Goal: Navigation & Orientation: Find specific page/section

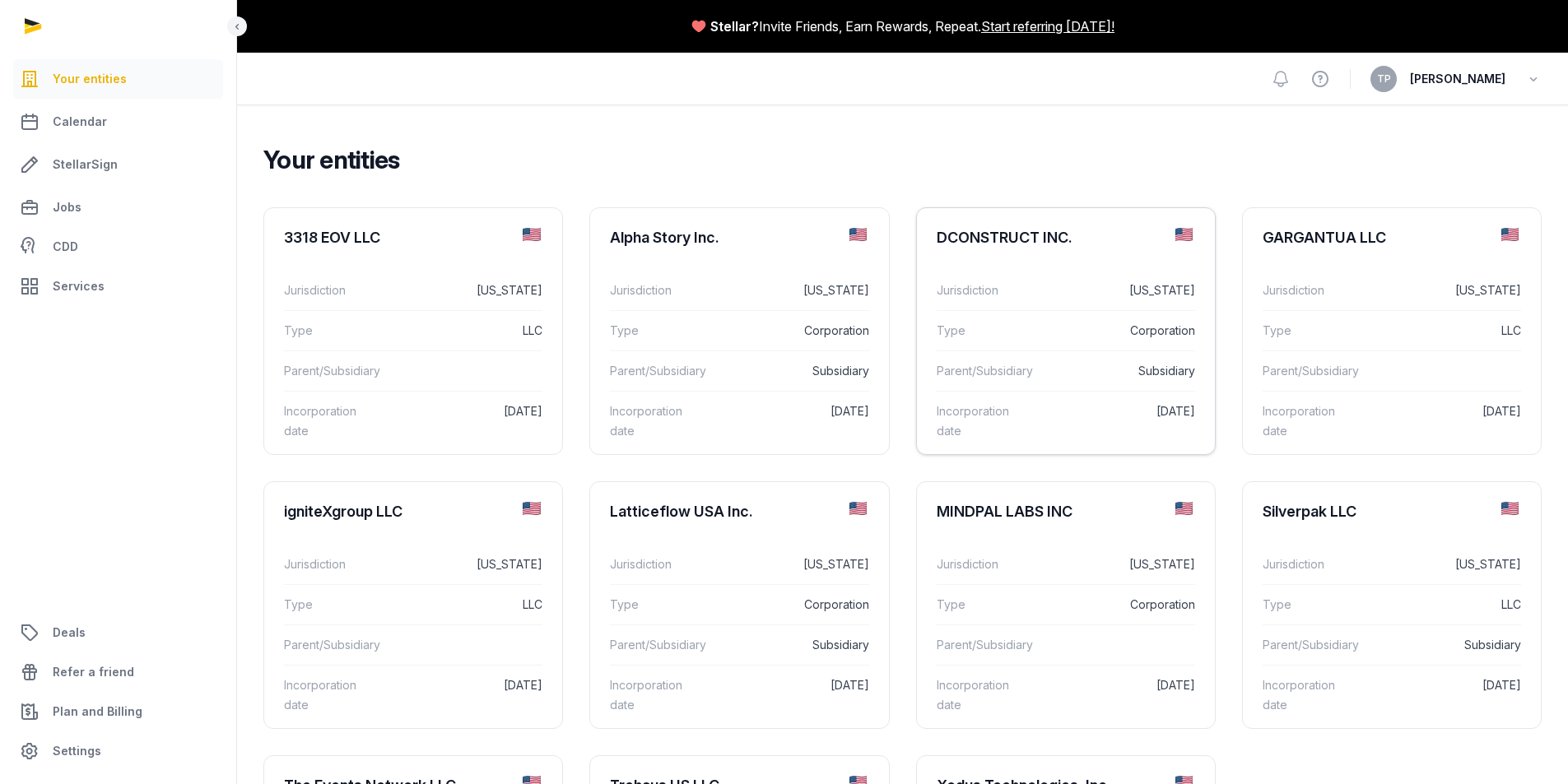
click at [1135, 347] on div "Type Corporation" at bounding box center [1065, 330] width 258 height 40
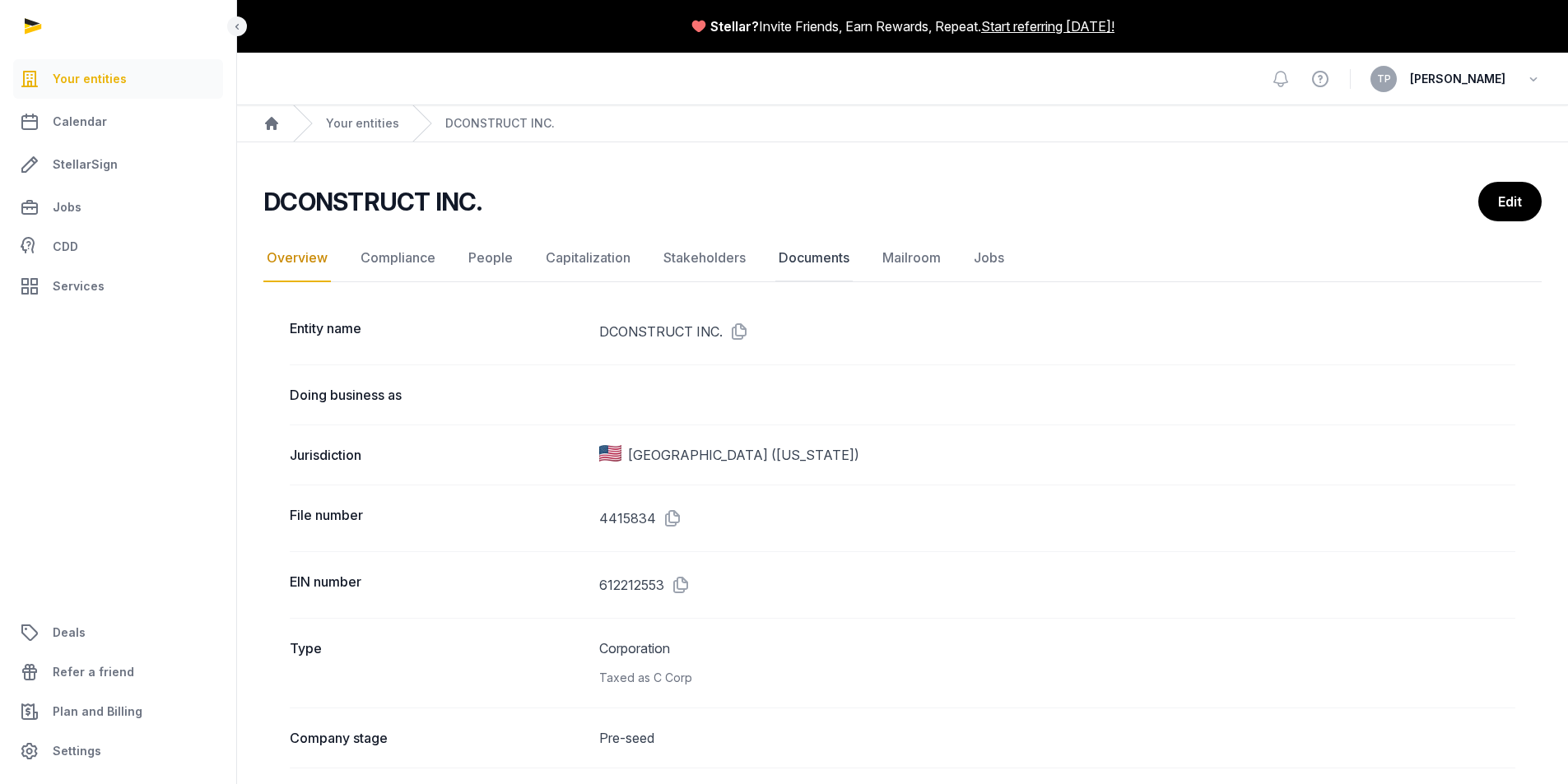
click at [826, 251] on link "Documents" at bounding box center [814, 259] width 77 height 48
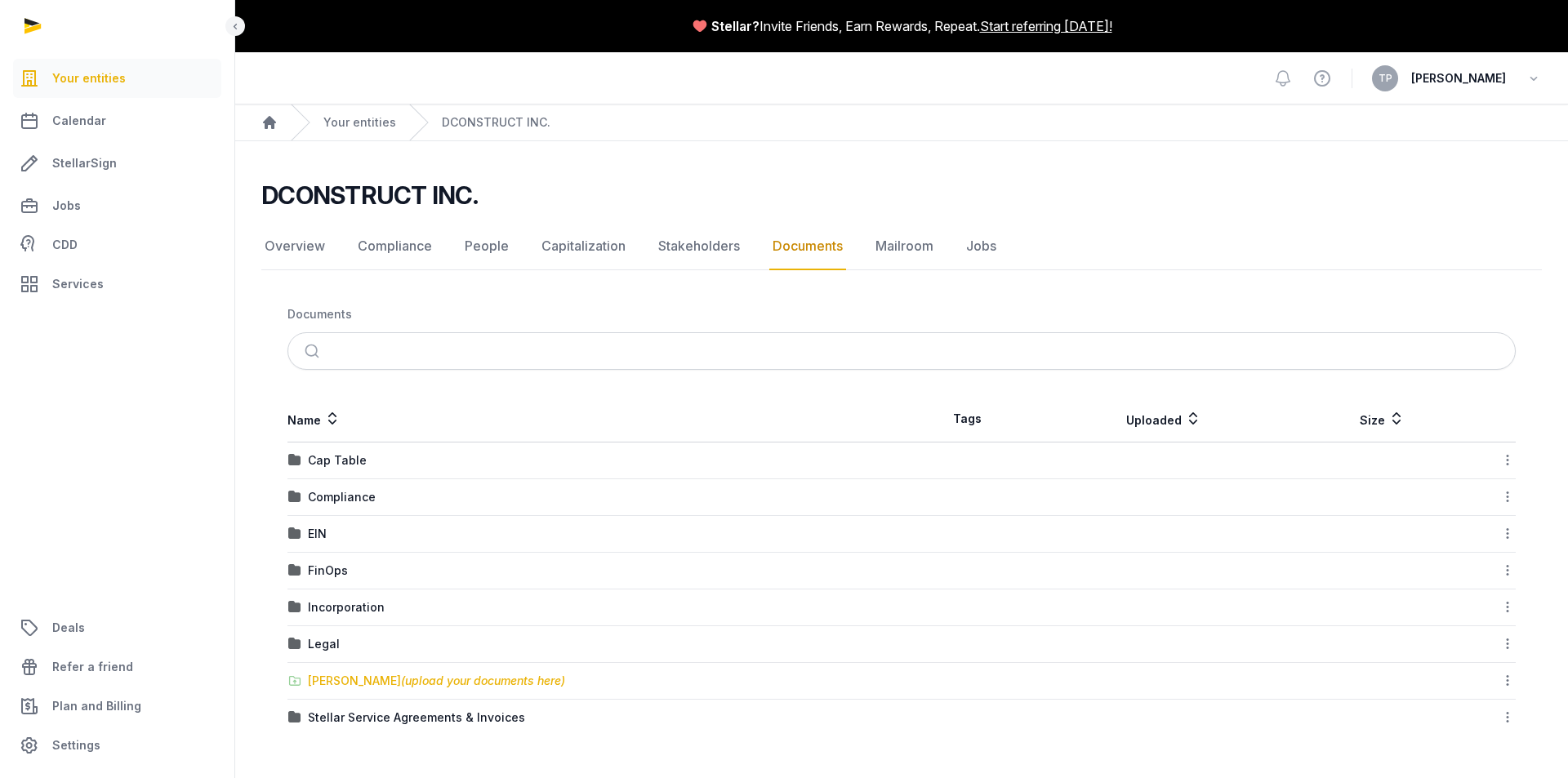
click at [439, 678] on span "(upload your documents here)" at bounding box center [483, 681] width 164 height 14
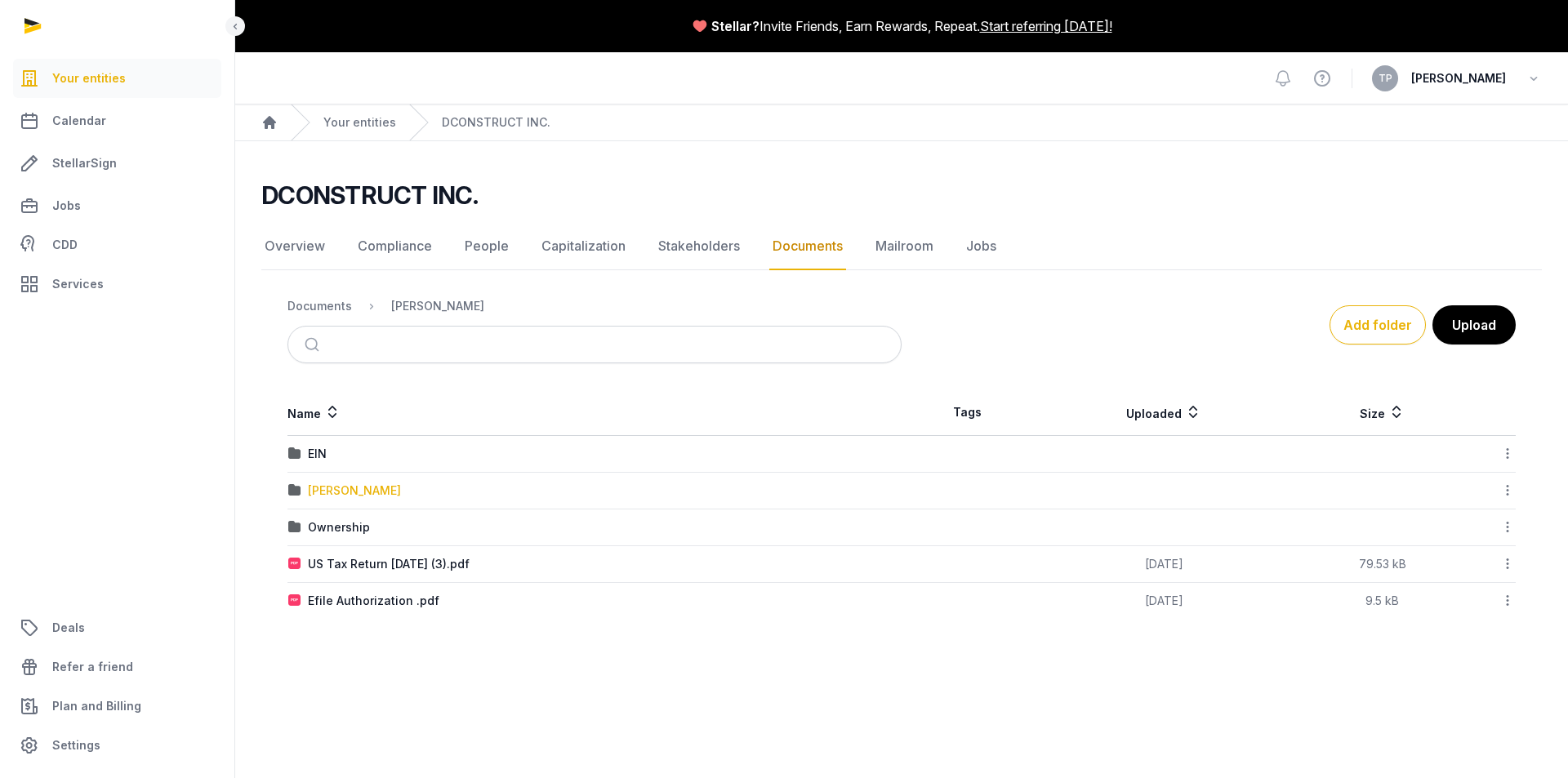
click at [344, 493] on div "[PERSON_NAME]" at bounding box center [354, 491] width 93 height 16
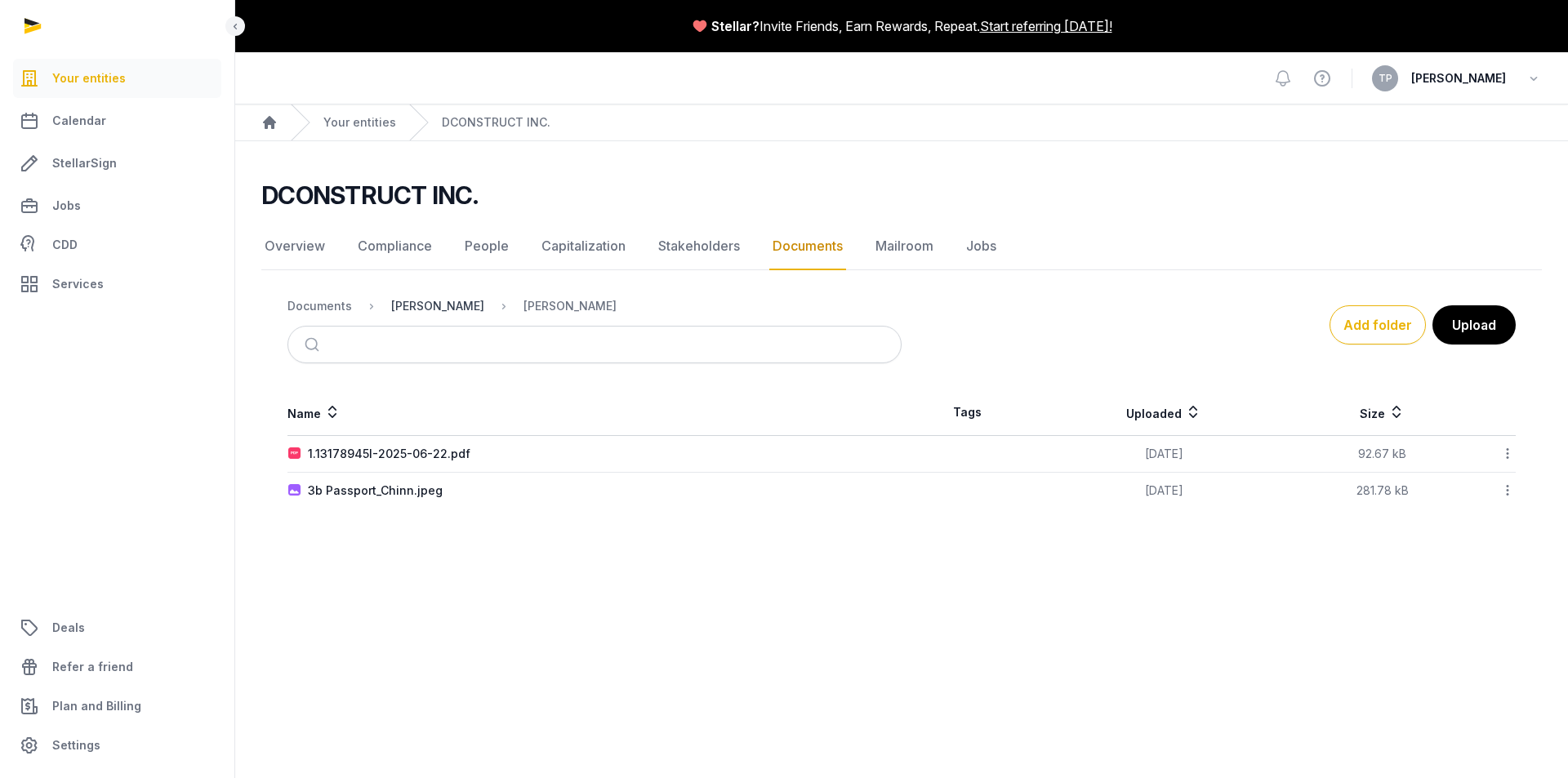
click at [420, 309] on div "[PERSON_NAME]" at bounding box center [438, 306] width 93 height 16
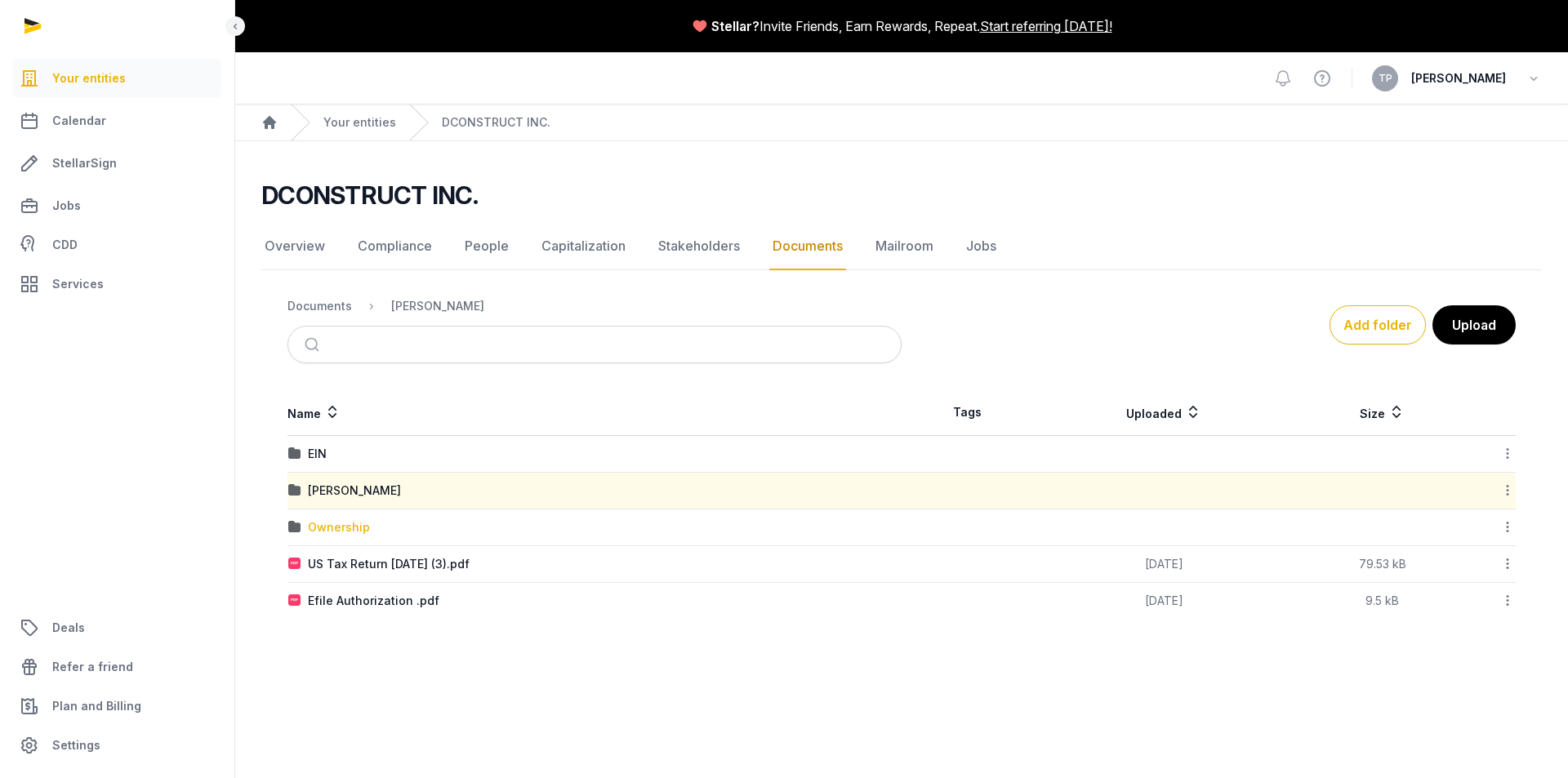
click at [329, 523] on div "Ownership" at bounding box center [339, 528] width 62 height 16
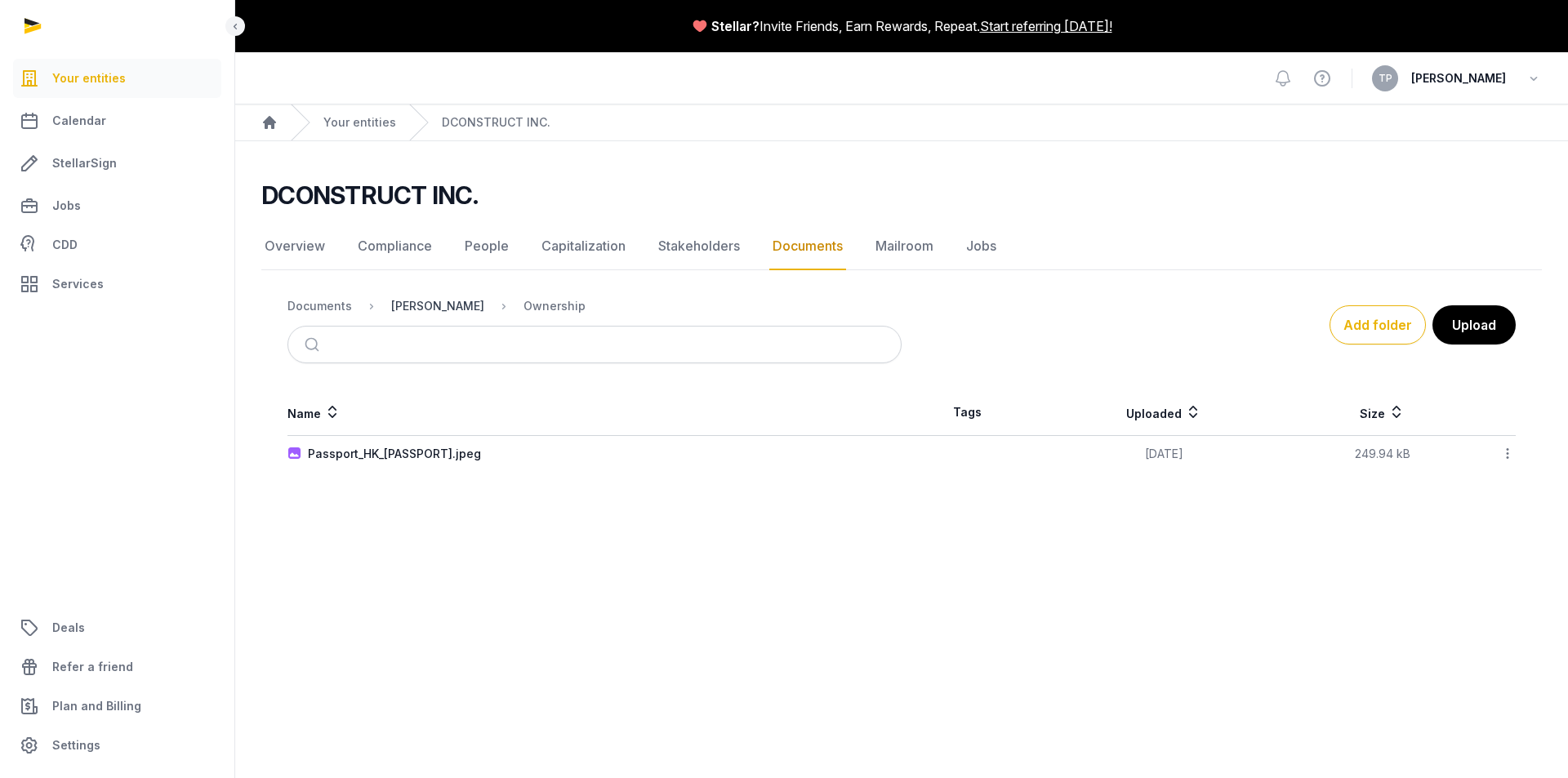
click at [447, 299] on div "[PERSON_NAME]" at bounding box center [438, 306] width 93 height 16
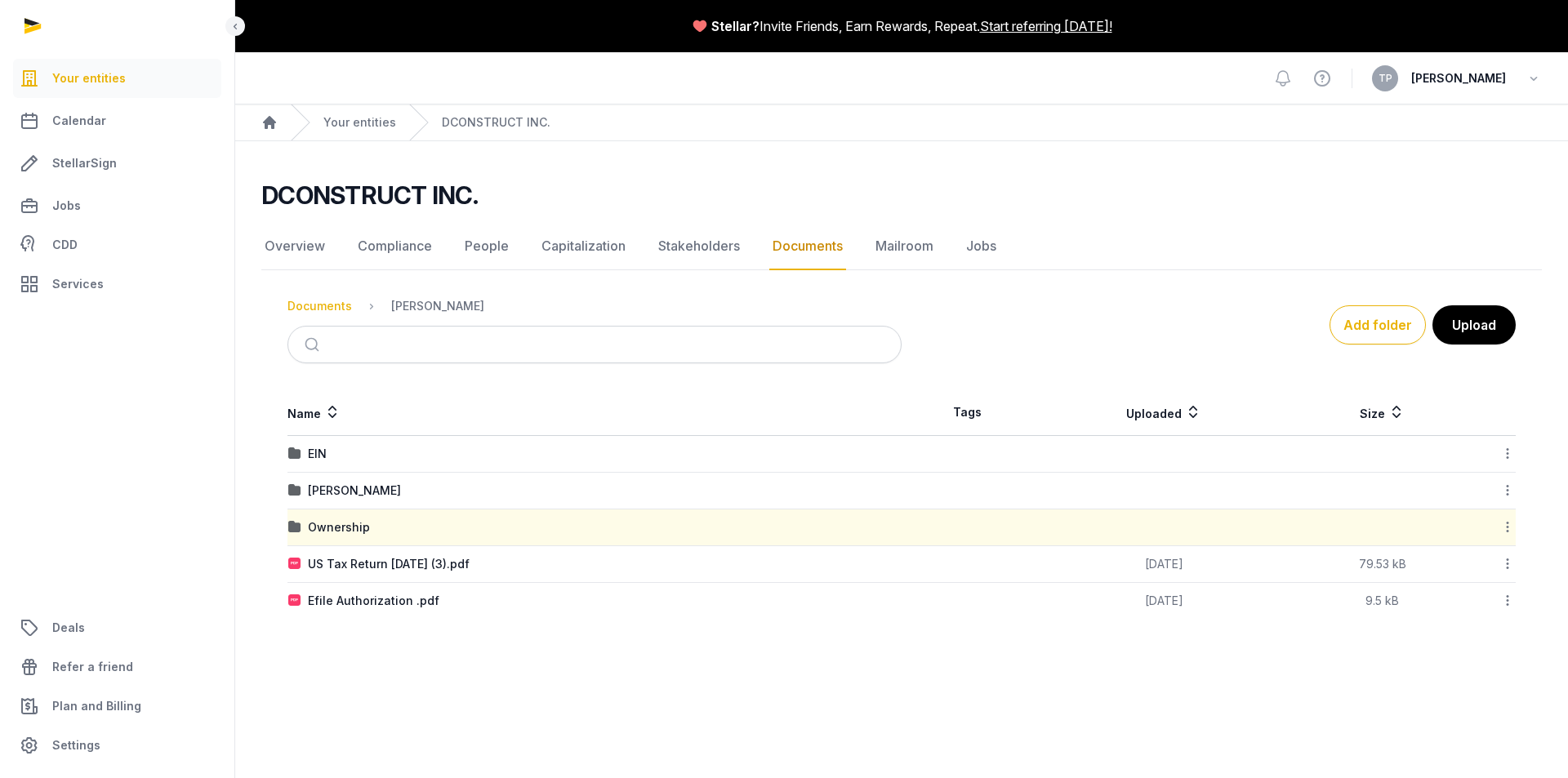
click at [328, 305] on div "Documents" at bounding box center [319, 306] width 65 height 16
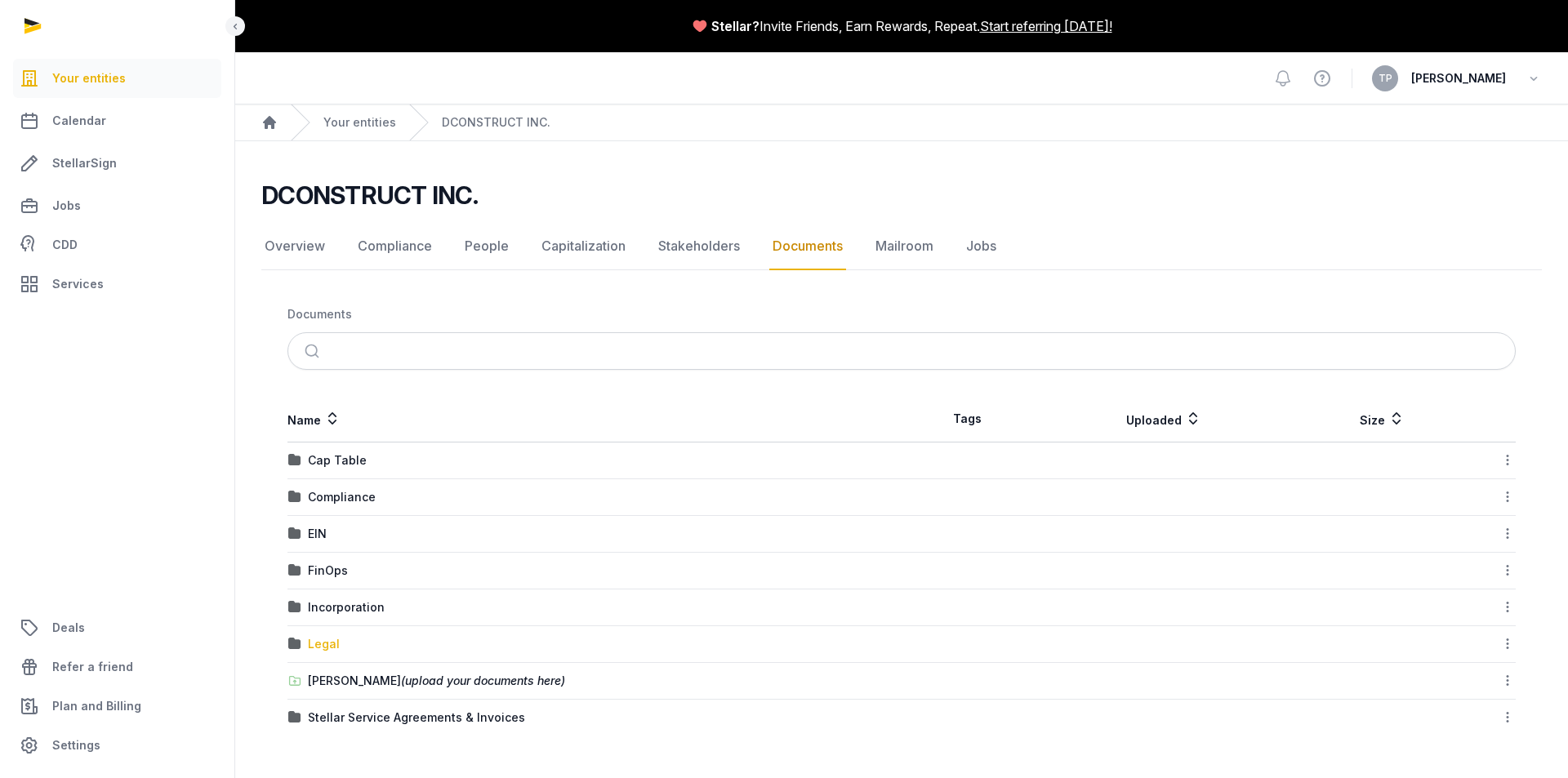
click at [327, 644] on div "Legal" at bounding box center [323, 645] width 32 height 16
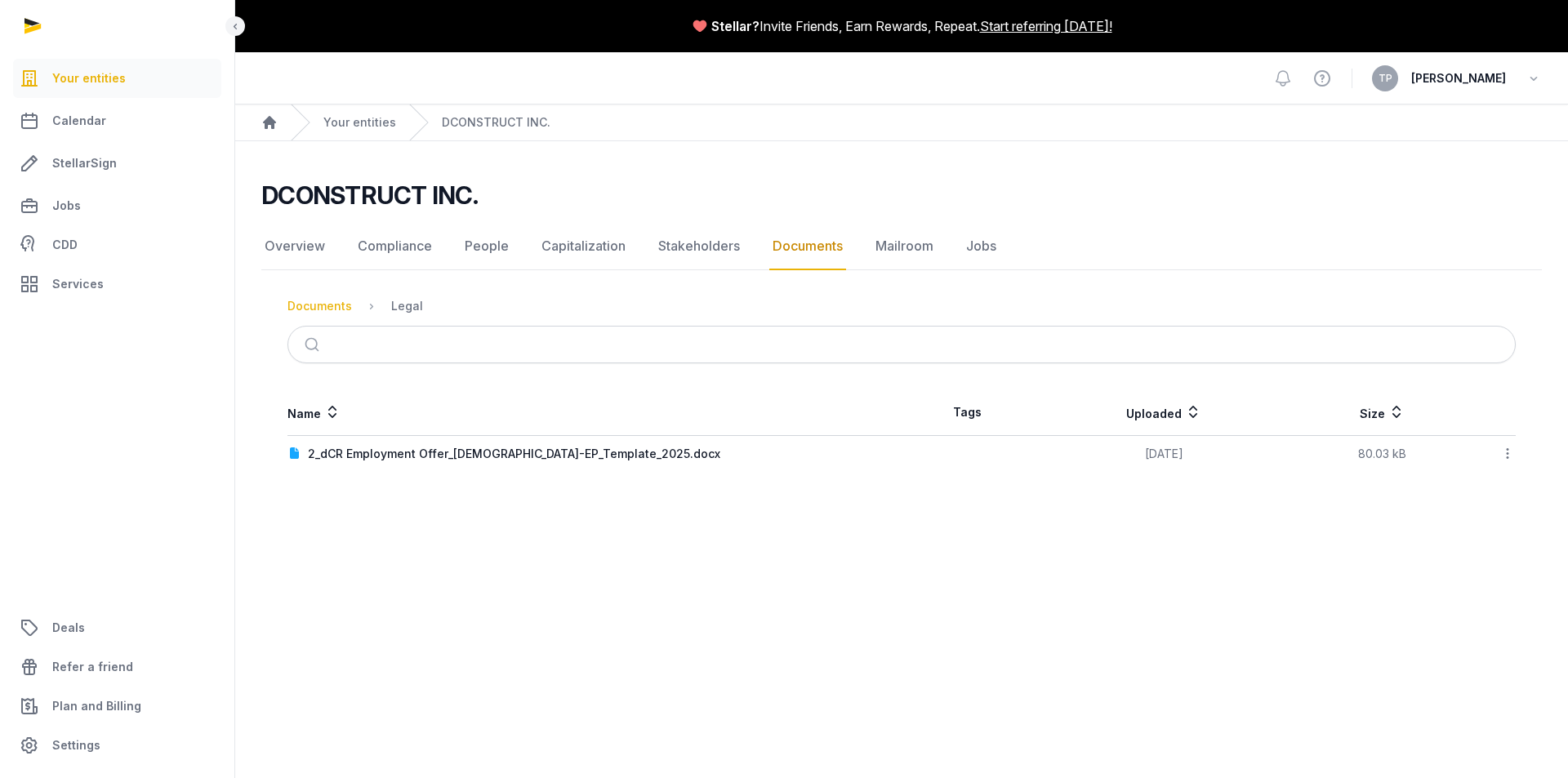
click at [326, 305] on div "Documents" at bounding box center [319, 306] width 65 height 16
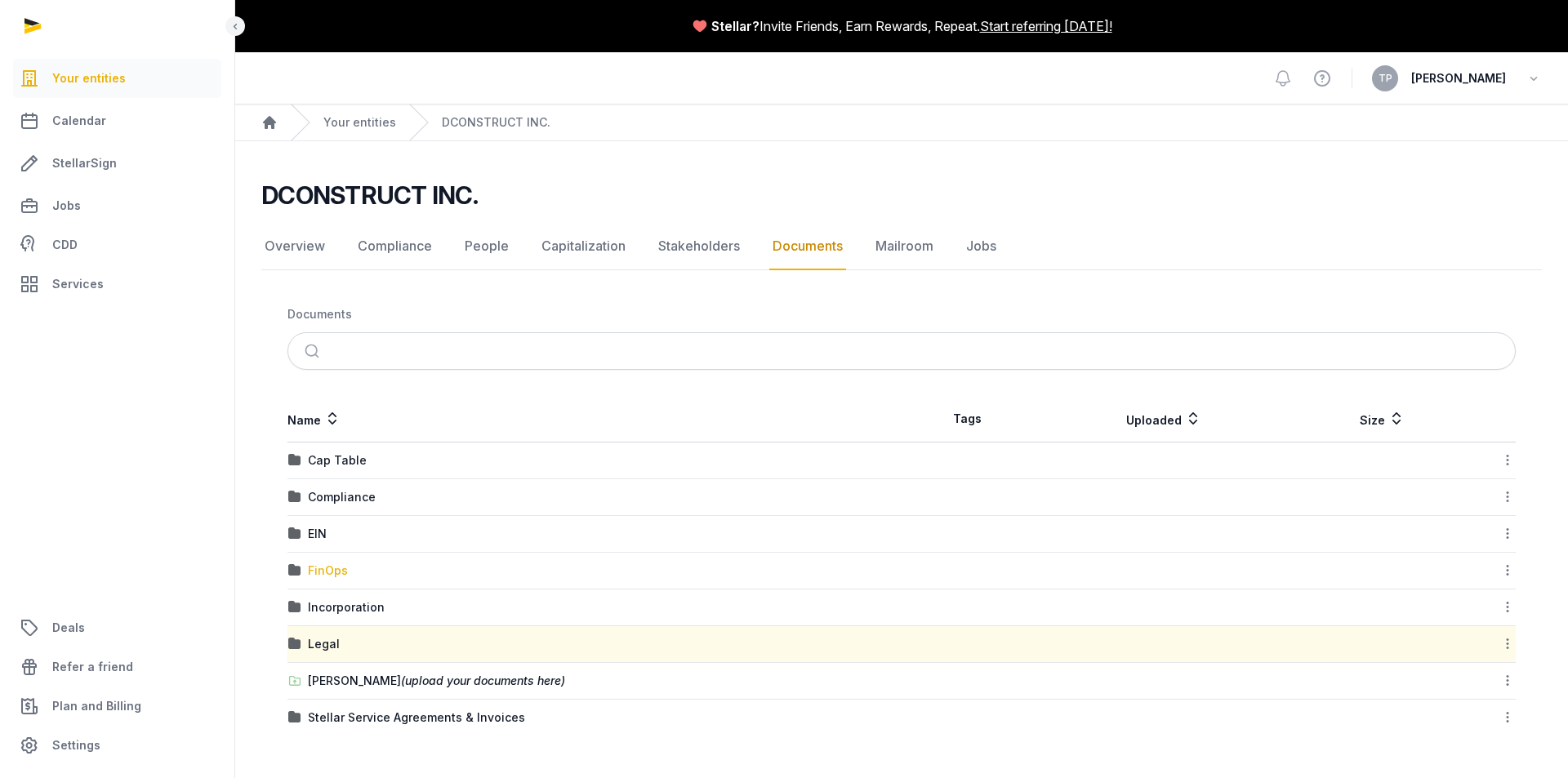
click at [326, 575] on div "FinOps" at bounding box center [327, 571] width 40 height 16
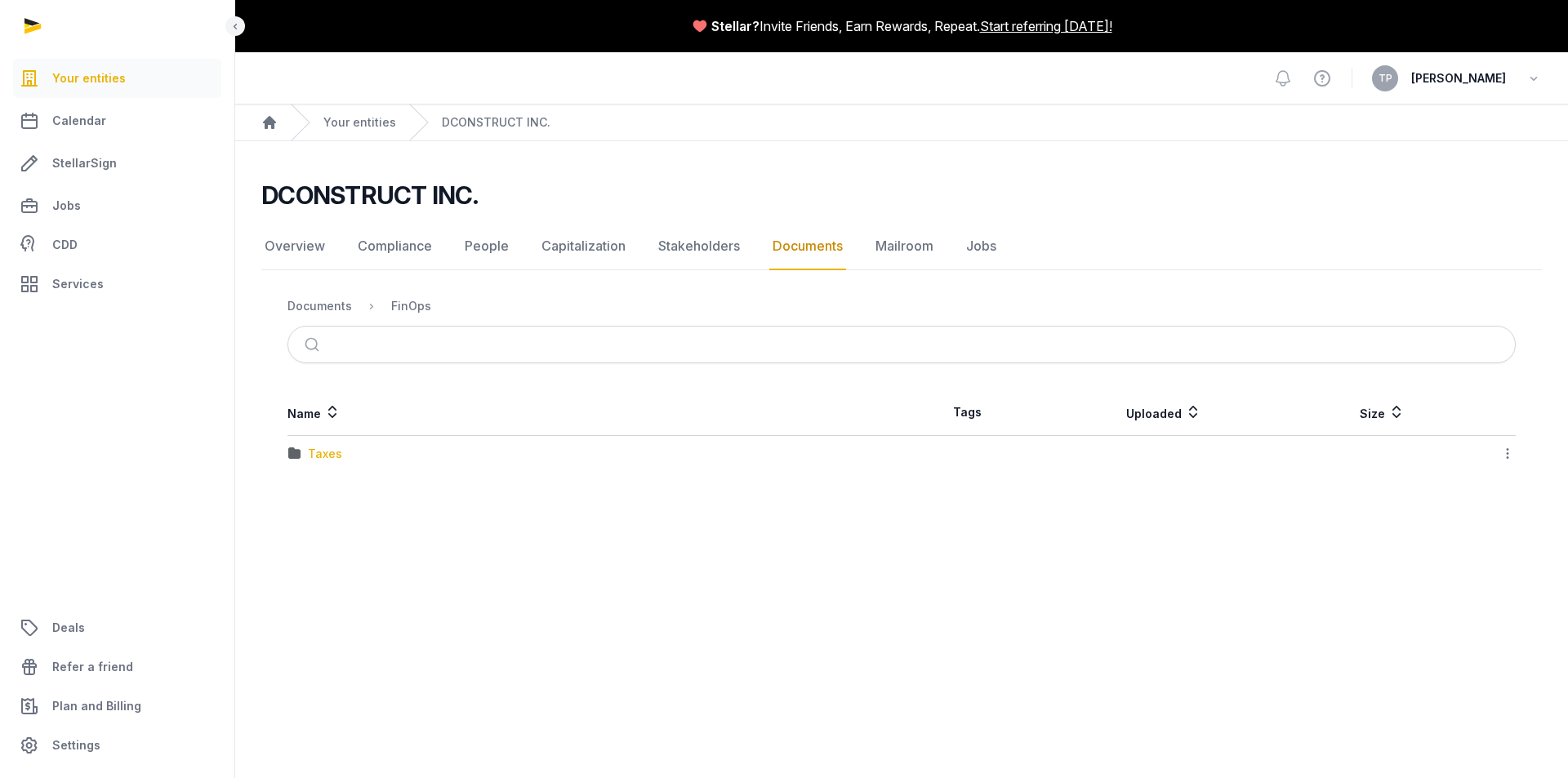
click at [324, 452] on div "Taxes" at bounding box center [325, 454] width 34 height 16
click at [0, 0] on div "Loading" at bounding box center [0, 0] width 0 height 0
click at [327, 456] on div "2024" at bounding box center [322, 454] width 30 height 16
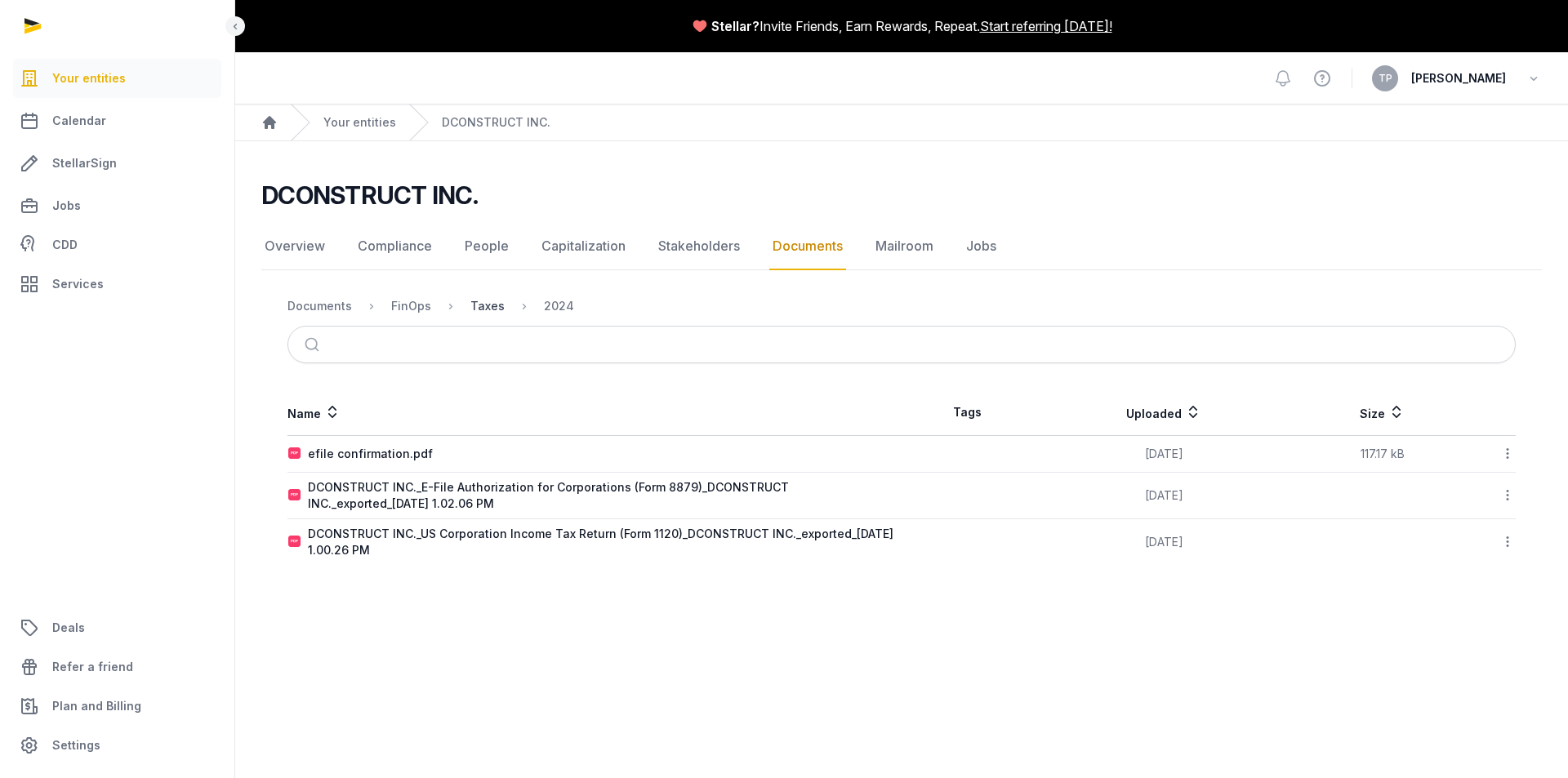
click at [485, 305] on div "Taxes" at bounding box center [487, 306] width 34 height 16
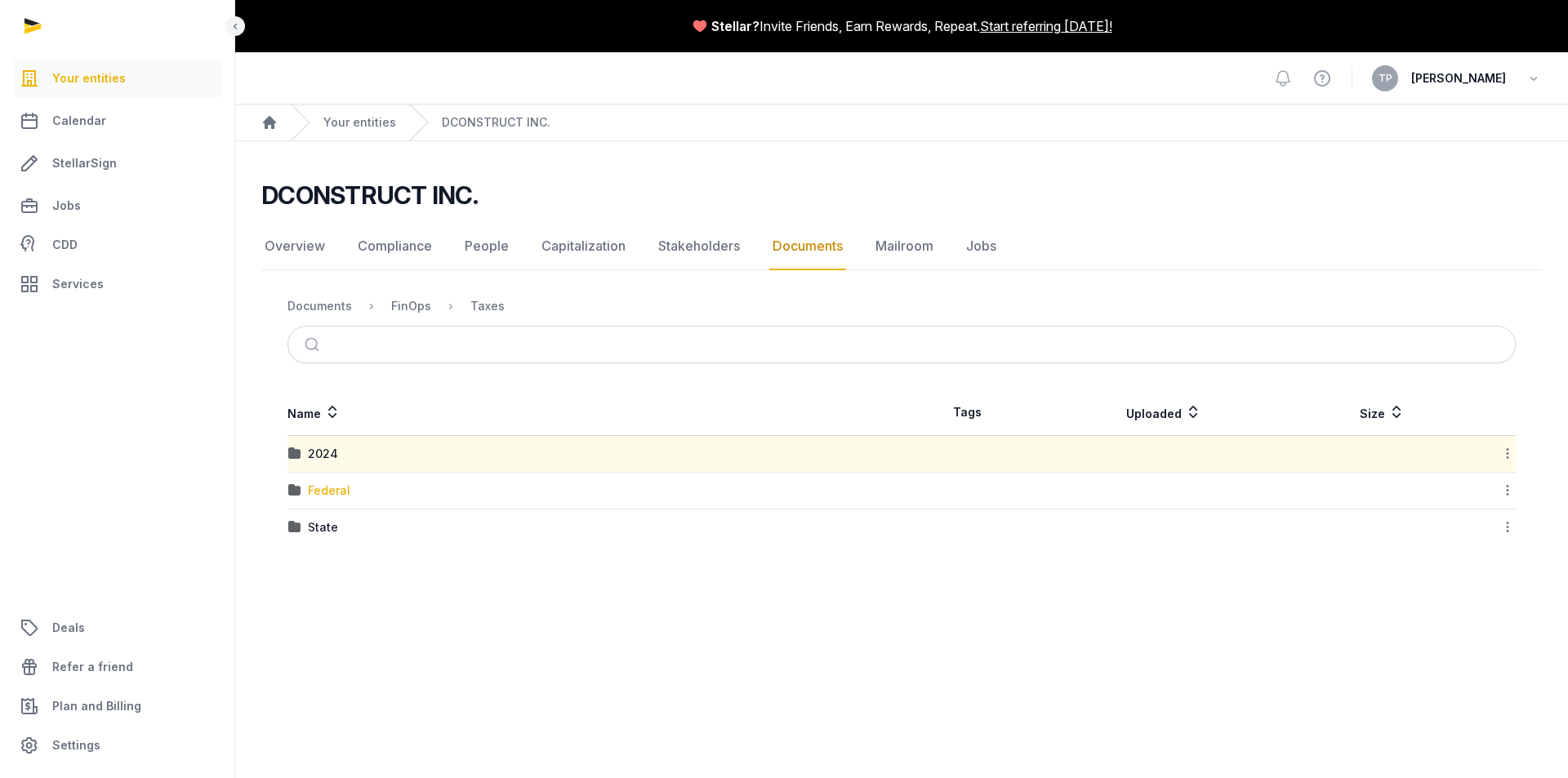
click at [335, 497] on div "Federal" at bounding box center [329, 491] width 43 height 16
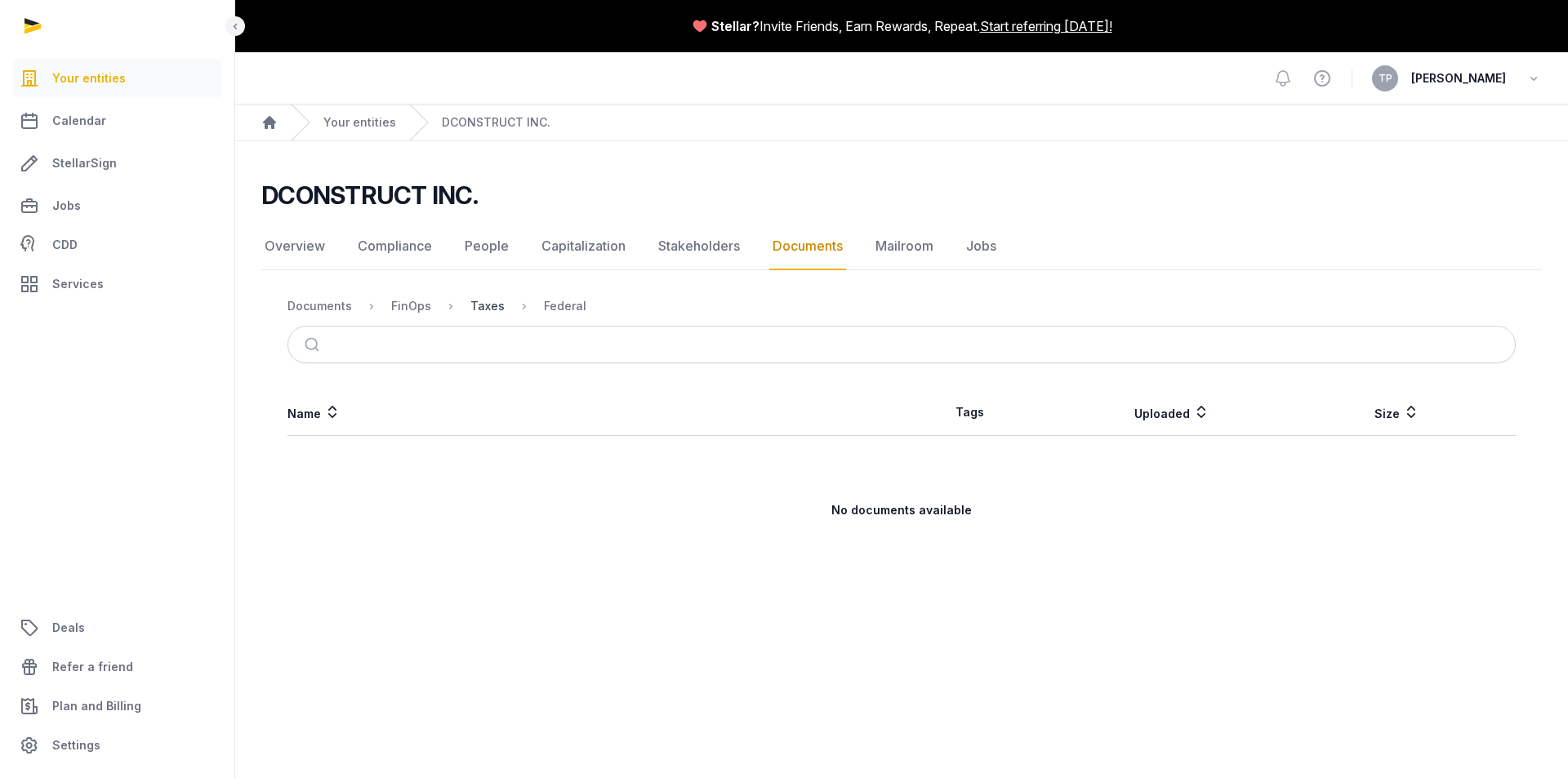
click at [487, 306] on div "Taxes" at bounding box center [487, 306] width 34 height 16
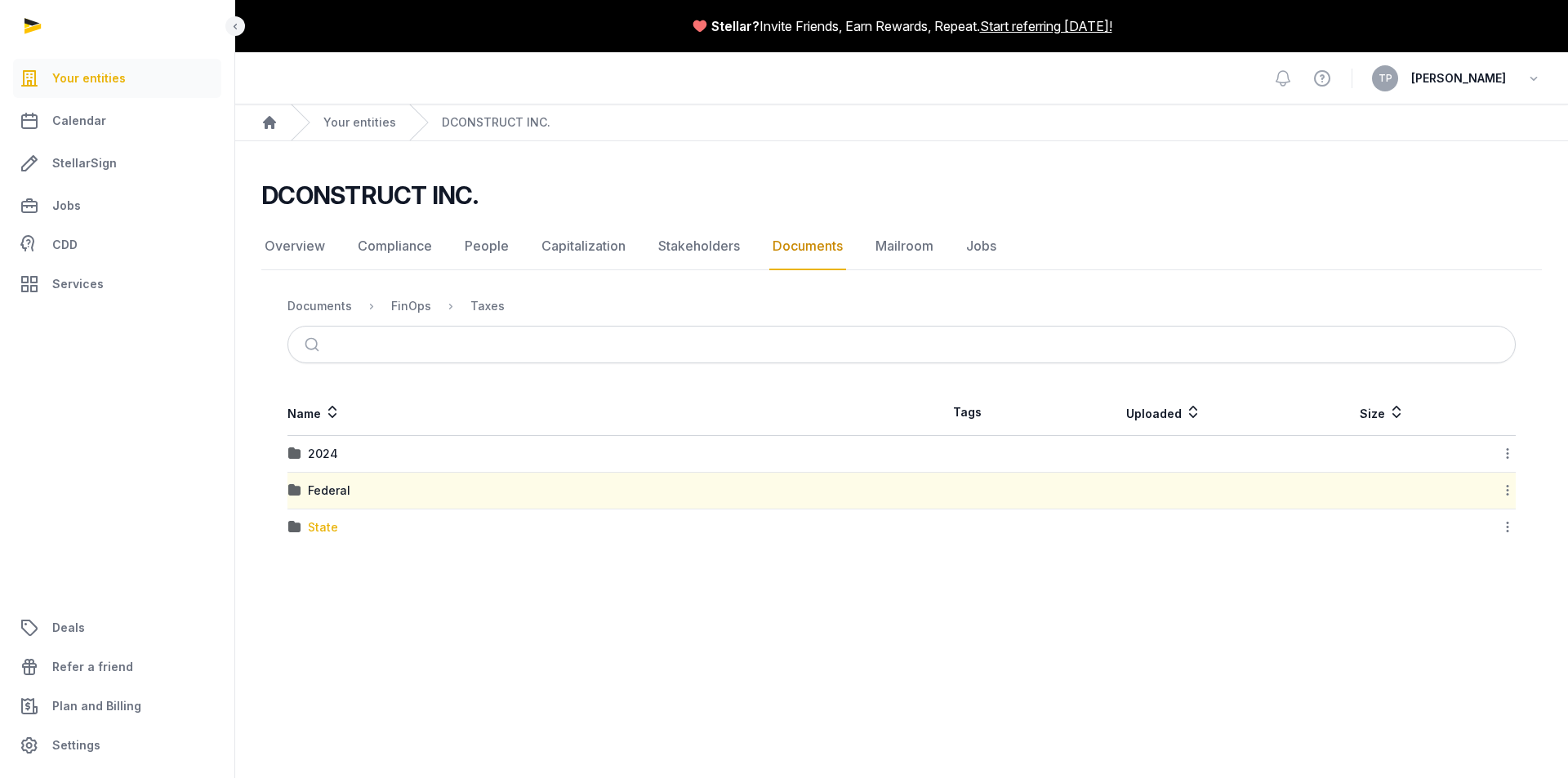
click at [321, 527] on div "State" at bounding box center [322, 528] width 30 height 16
click at [0, 0] on div "Loading" at bounding box center [0, 0] width 0 height 0
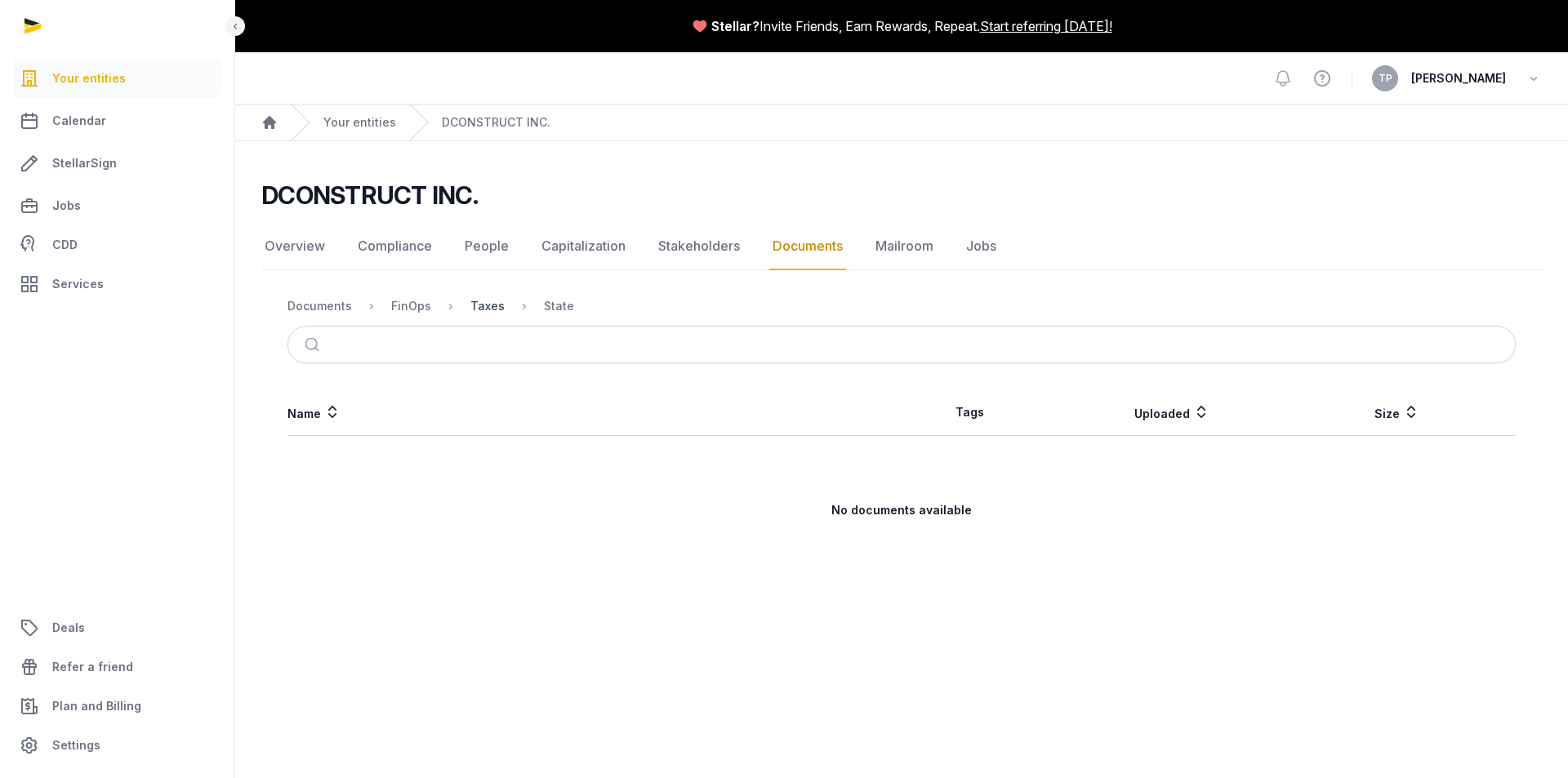
click at [484, 299] on div "Taxes" at bounding box center [487, 306] width 34 height 16
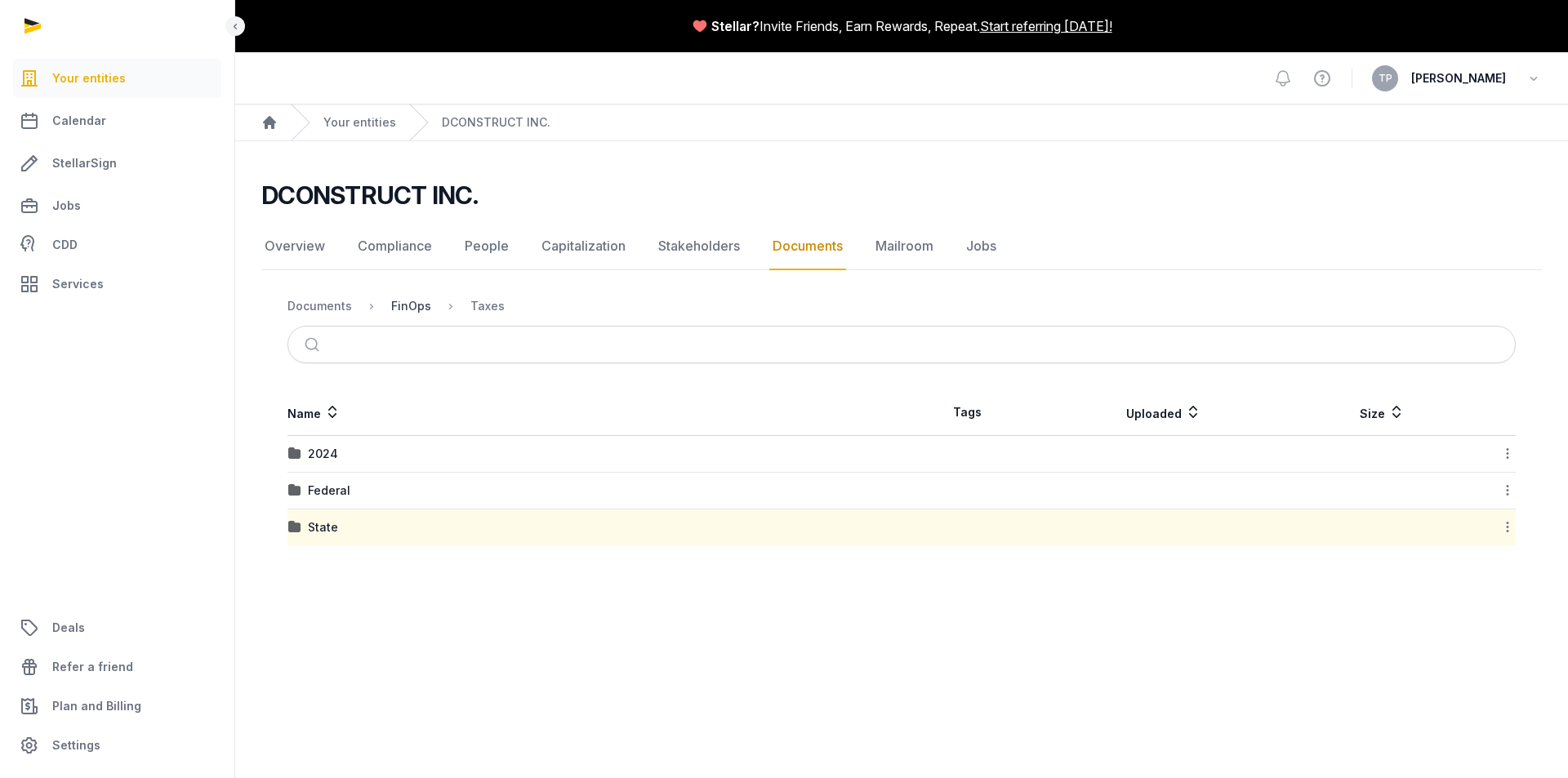
click at [406, 308] on div "FinOps" at bounding box center [411, 306] width 40 height 16
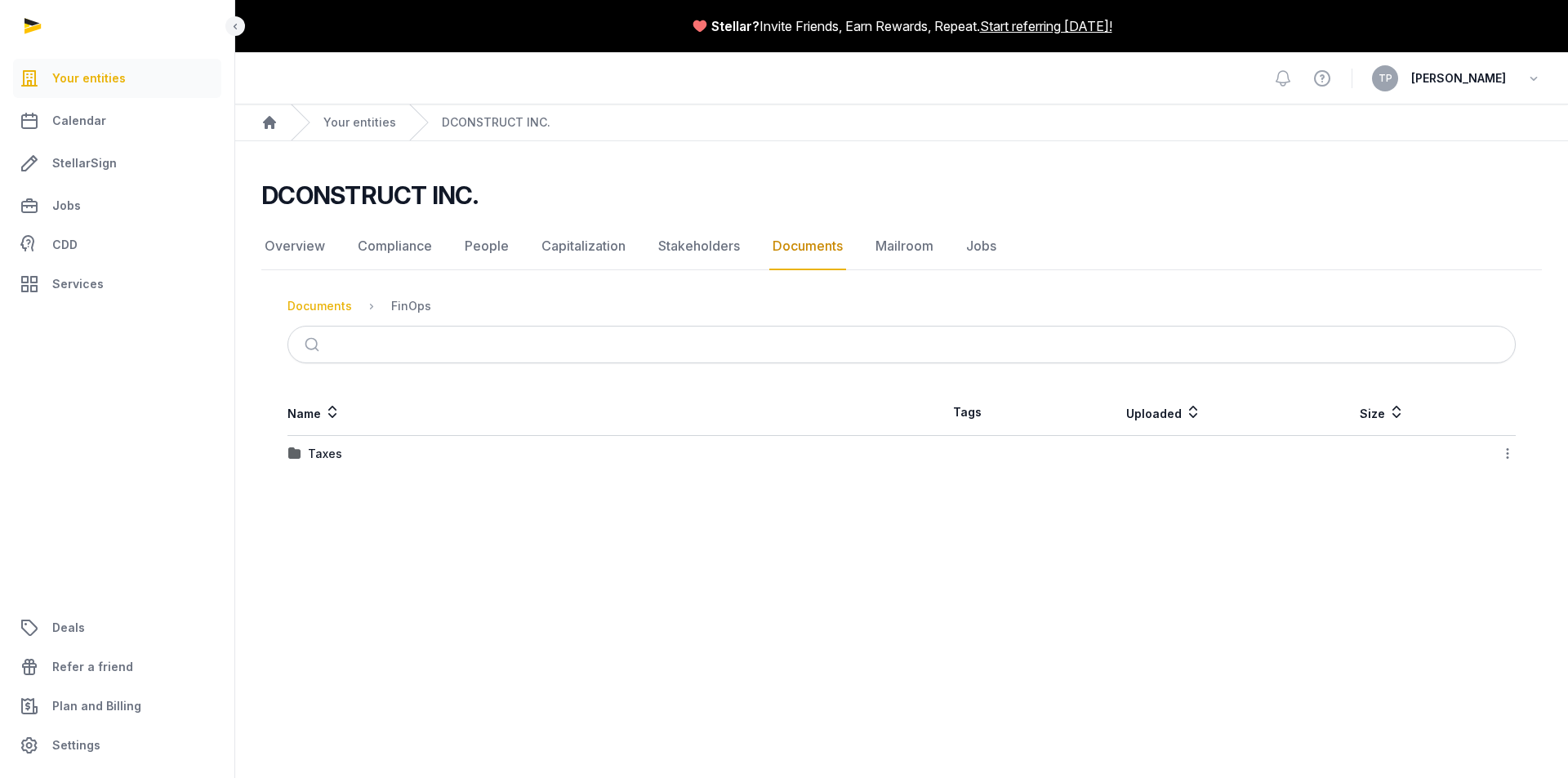
click at [335, 304] on div "Documents" at bounding box center [319, 306] width 65 height 16
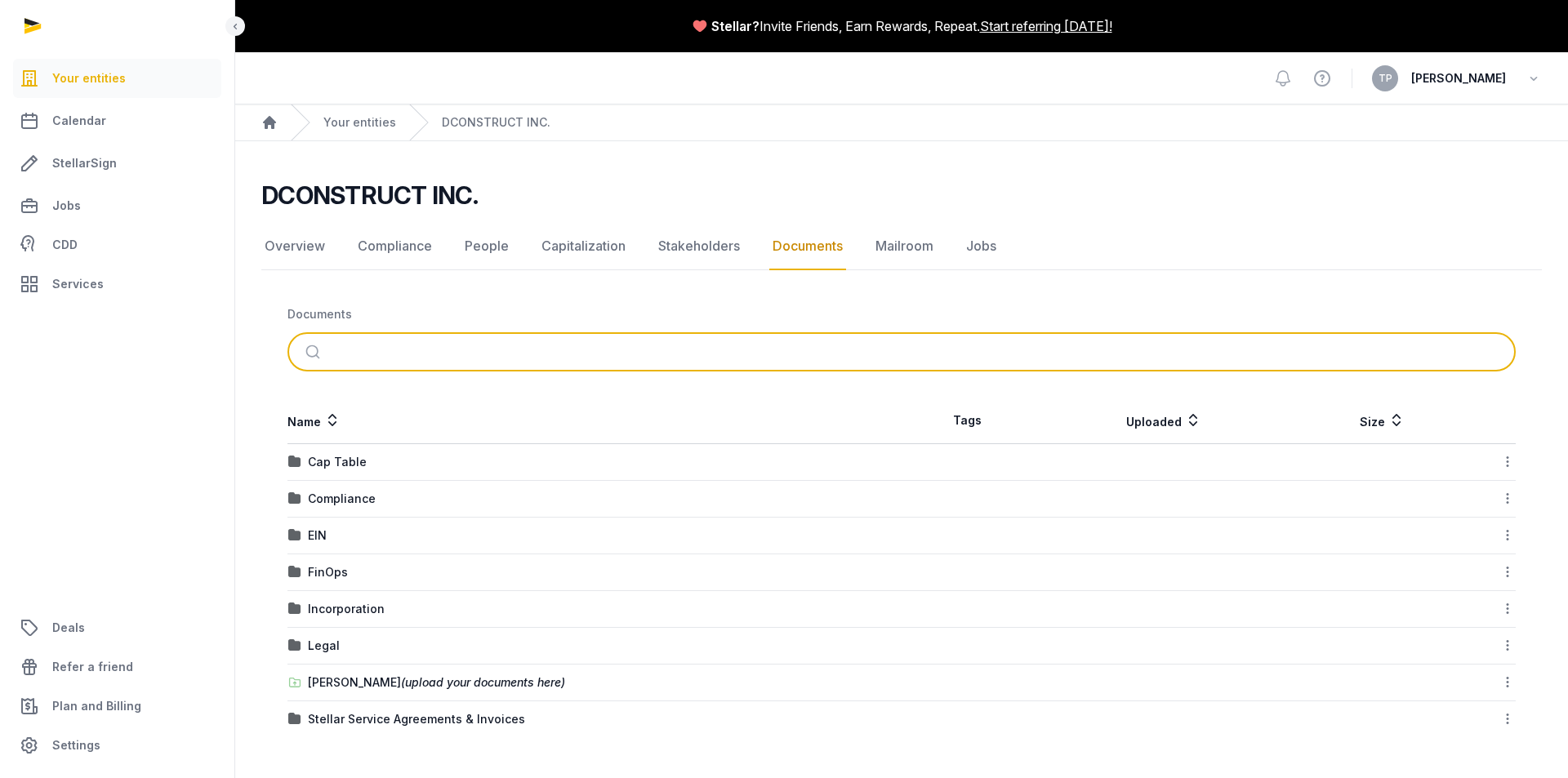
click at [346, 349] on input "search" at bounding box center [920, 352] width 1174 height 36
type input "********"
click at [295, 334] on button "submit" at bounding box center [314, 352] width 38 height 36
